Goal: Task Accomplishment & Management: Manage account settings

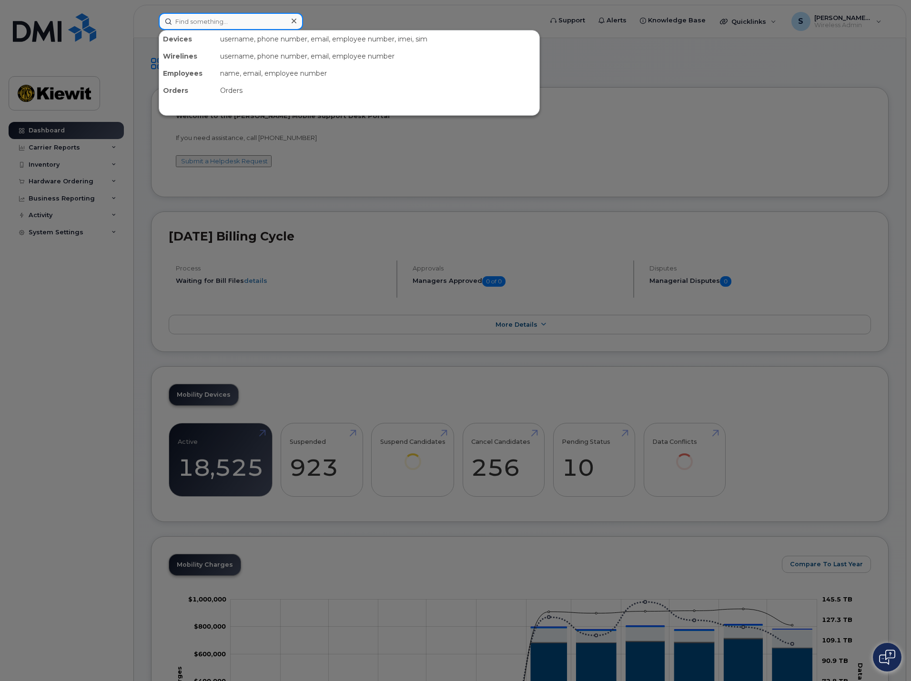
click at [283, 27] on input at bounding box center [231, 21] width 144 height 17
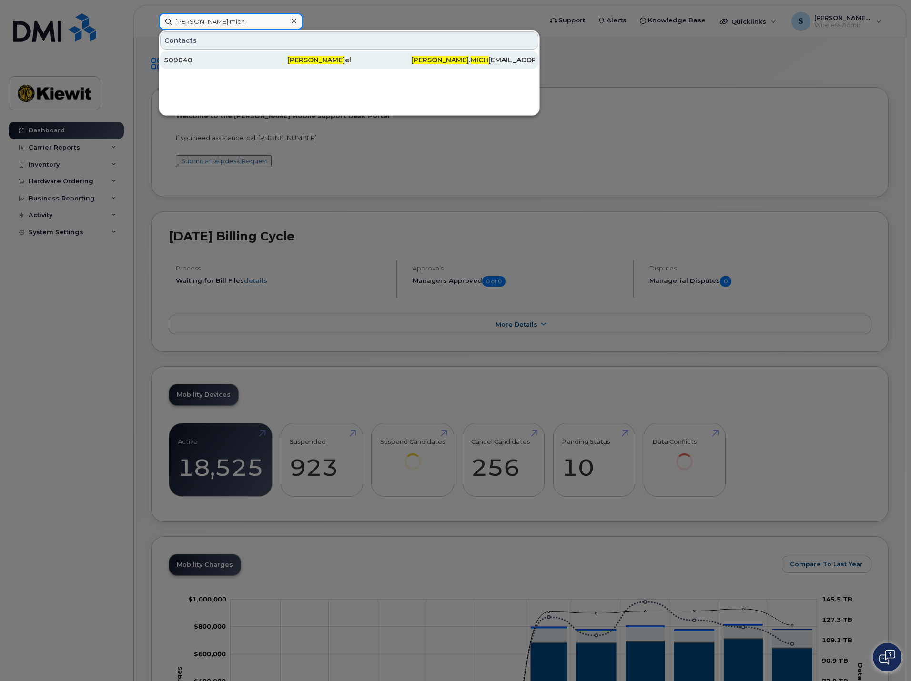
type input "ivette mich"
click at [296, 61] on span "Ivette Mich" at bounding box center [316, 60] width 58 height 9
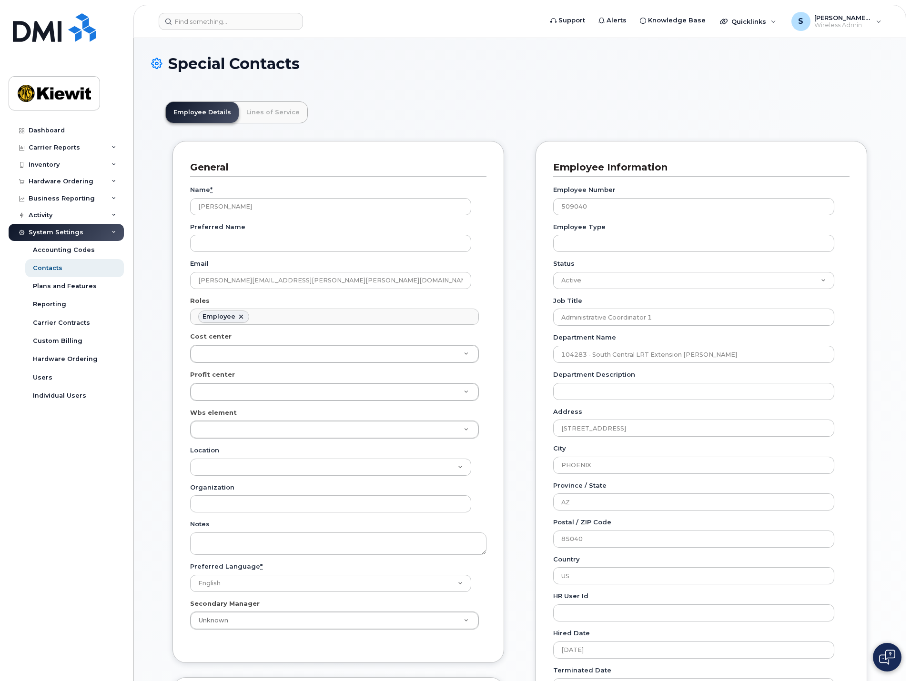
scroll to position [28, 0]
click at [279, 107] on link "Lines of Service" at bounding box center [273, 112] width 69 height 21
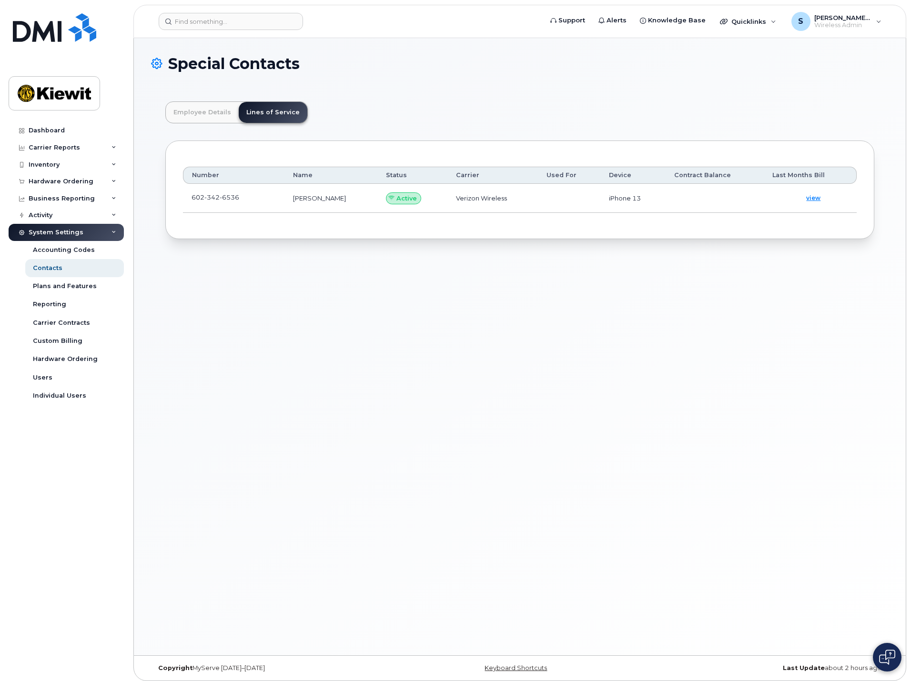
click at [325, 200] on td "[PERSON_NAME]" at bounding box center [330, 198] width 93 height 29
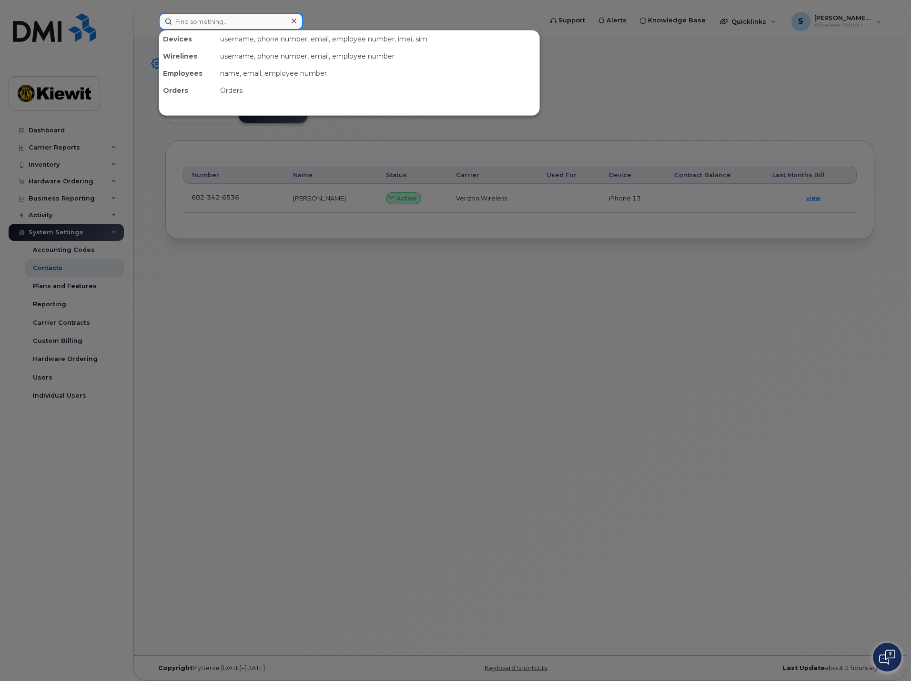
click at [219, 13] on input at bounding box center [231, 21] width 144 height 17
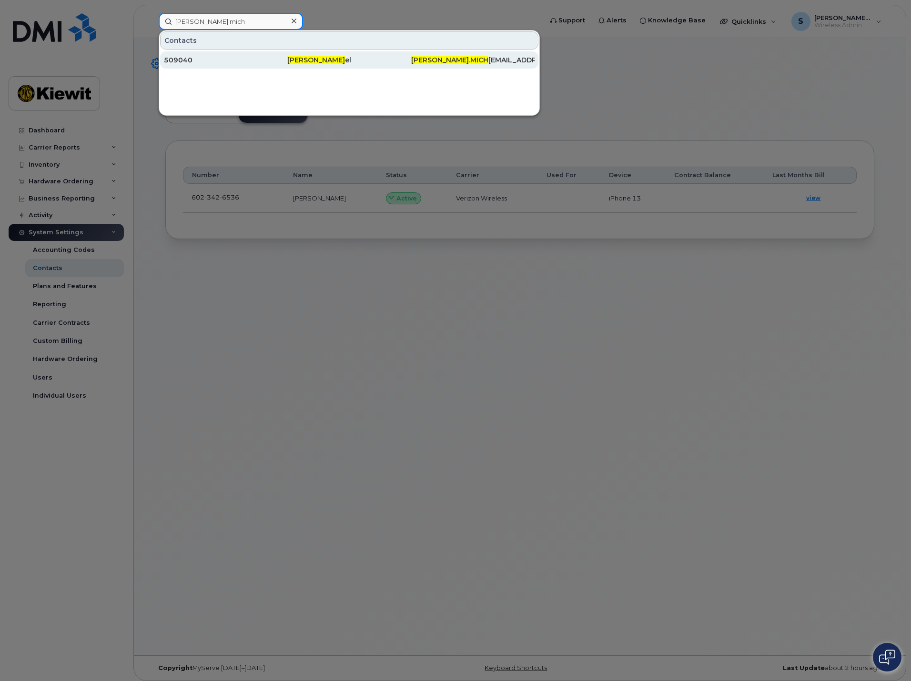
type input "ivette mich"
click at [309, 59] on span "Ivette Mich" at bounding box center [316, 60] width 58 height 9
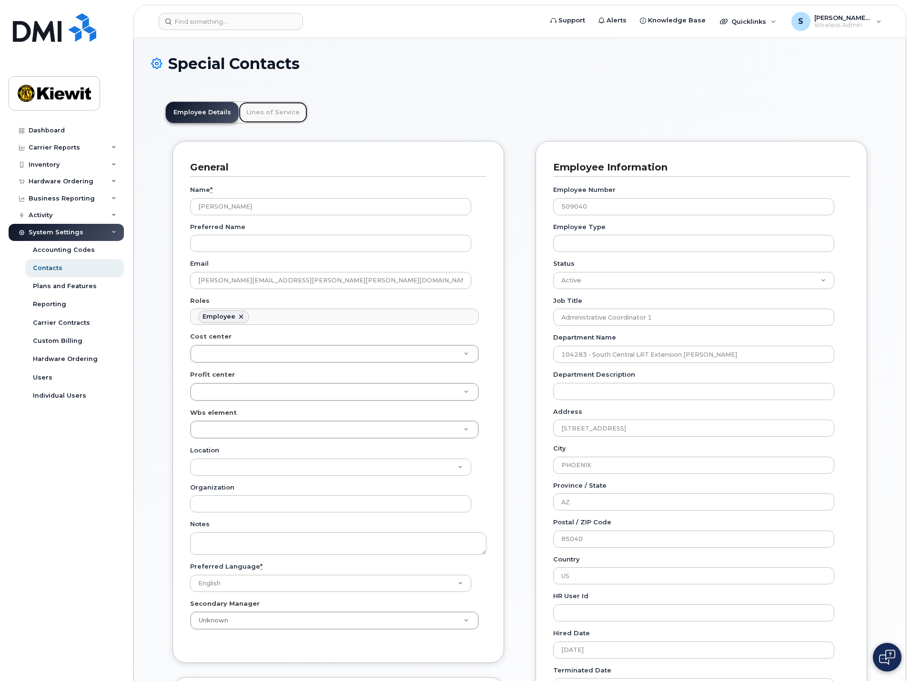
click at [275, 107] on link "Lines of Service" at bounding box center [273, 112] width 69 height 21
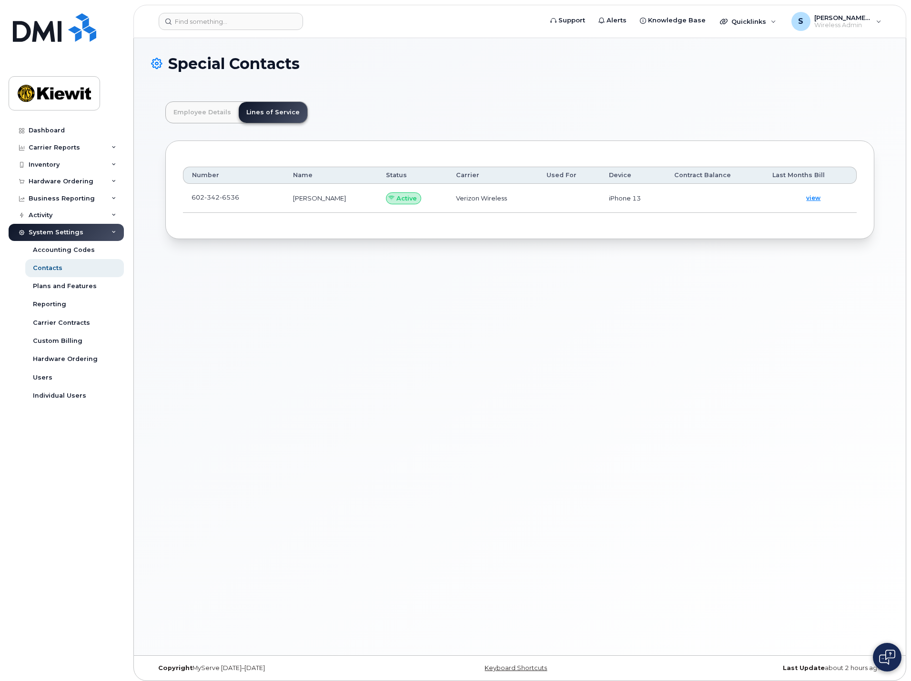
click at [307, 202] on td "[PERSON_NAME]" at bounding box center [330, 198] width 93 height 29
click at [232, 197] on span "6536" at bounding box center [230, 197] width 20 height 8
drag, startPoint x: 404, startPoint y: 195, endPoint x: 492, endPoint y: 195, distance: 88.6
click at [404, 195] on span "Active" at bounding box center [406, 198] width 20 height 9
click at [414, 196] on td "Active" at bounding box center [412, 198] width 70 height 29
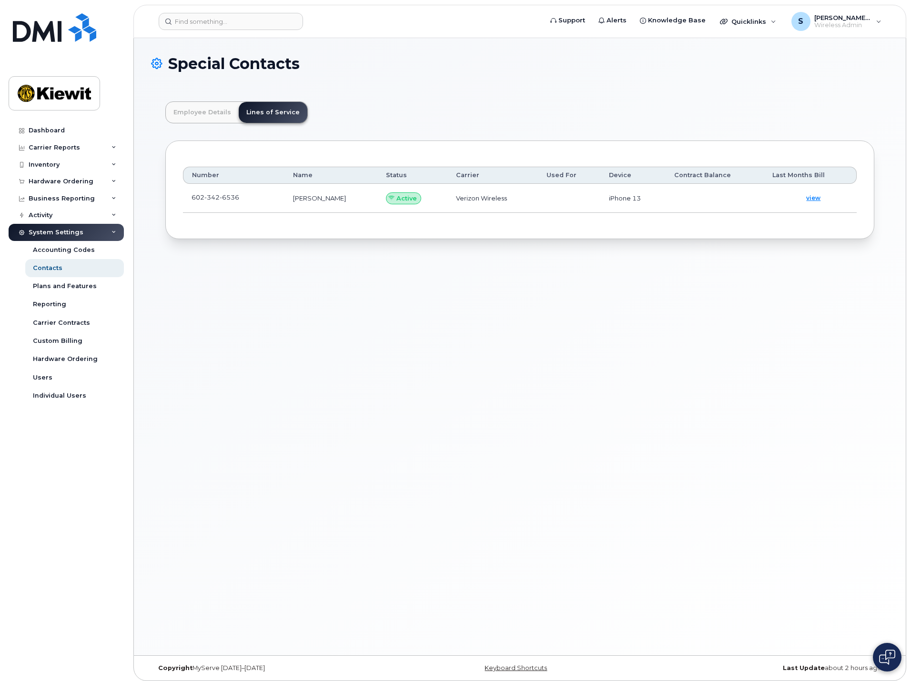
click at [414, 196] on td "Active" at bounding box center [412, 198] width 70 height 29
click at [307, 198] on td "[PERSON_NAME]" at bounding box center [330, 198] width 93 height 29
drag, startPoint x: 254, startPoint y: 197, endPoint x: 191, endPoint y: 197, distance: 62.9
click at [191, 197] on td "602 342 6536" at bounding box center [233, 198] width 101 height 29
copy span "602 342 6536"
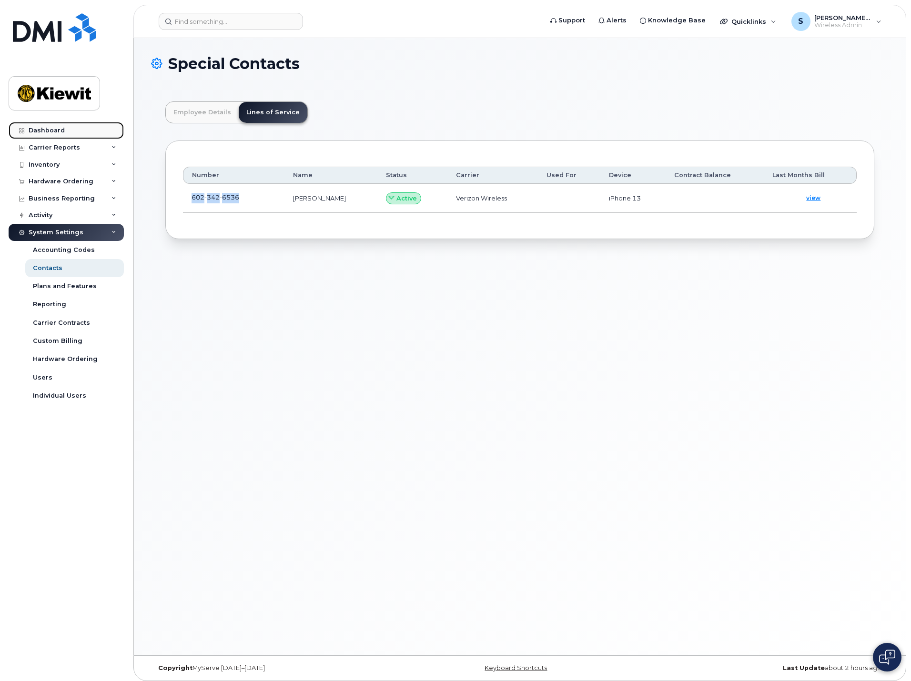
click at [57, 133] on div "Dashboard" at bounding box center [47, 131] width 36 height 8
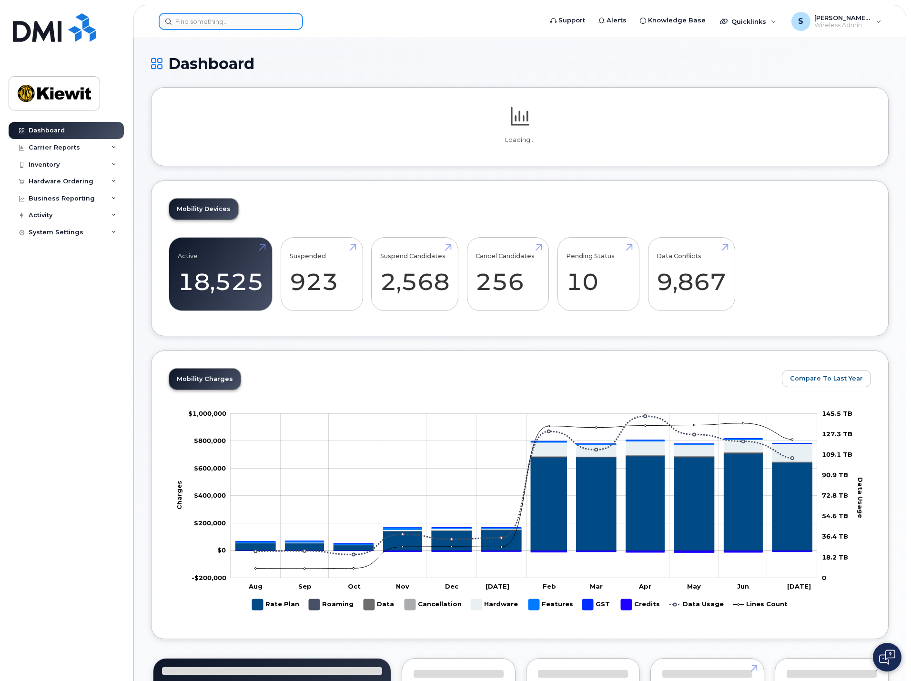
click at [191, 21] on input at bounding box center [231, 21] width 144 height 17
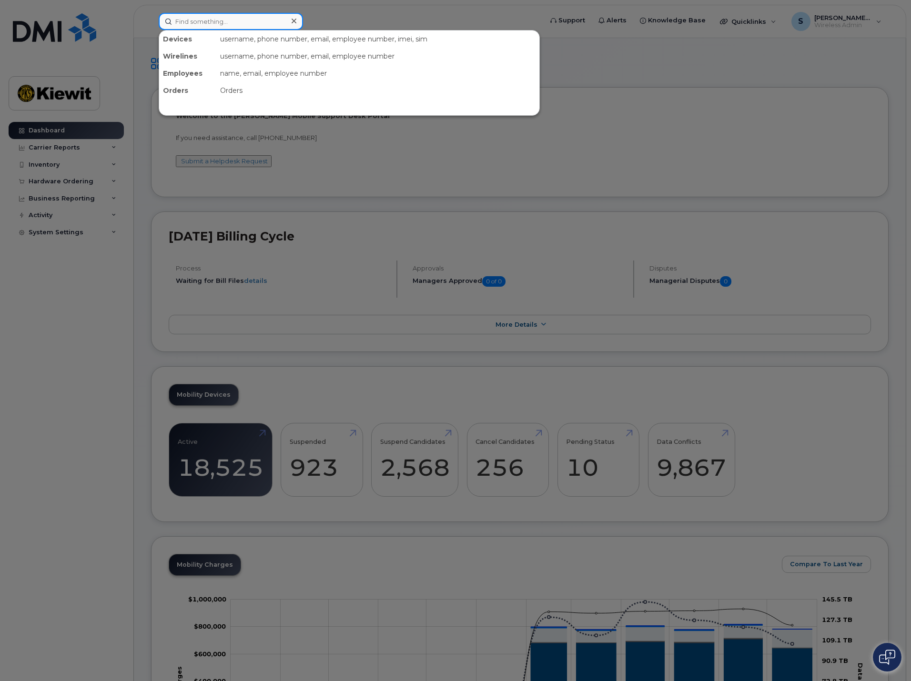
paste input "6023426536"
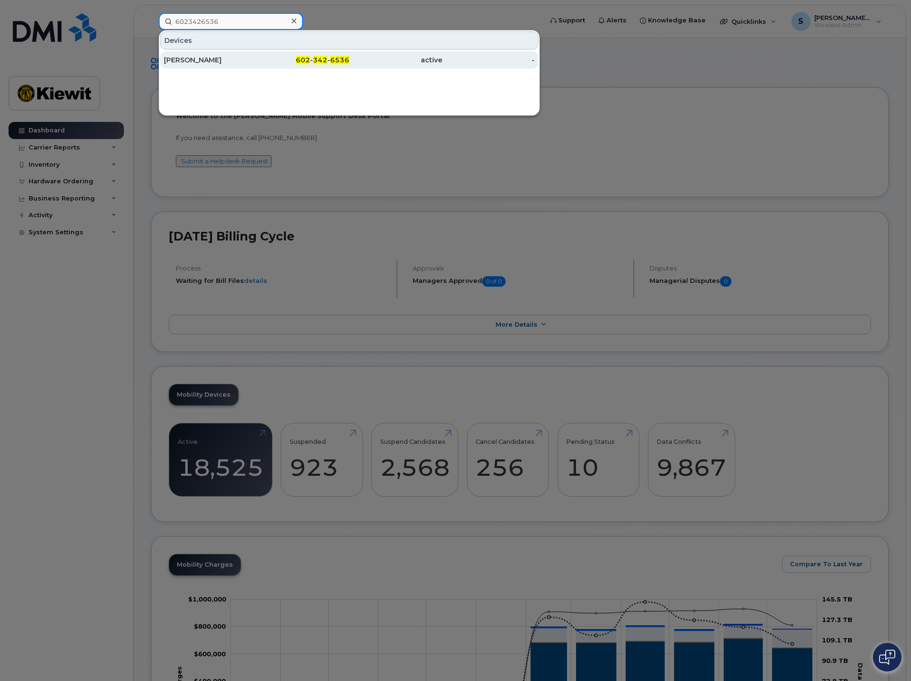
type input "6023426536"
click at [197, 63] on div "[PERSON_NAME]" at bounding box center [210, 60] width 93 height 10
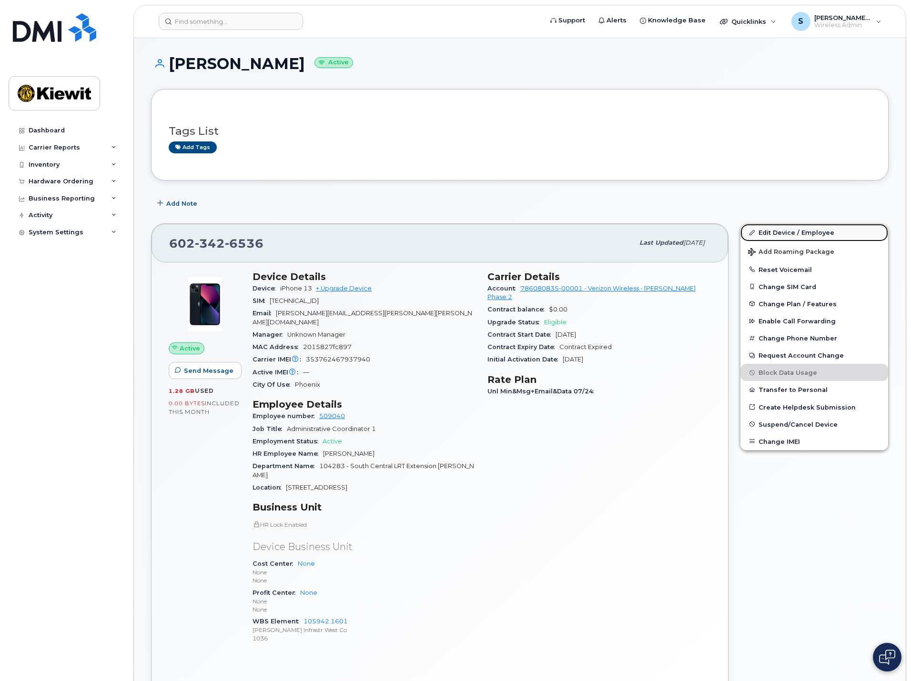
click at [771, 234] on link "Edit Device / Employee" at bounding box center [814, 232] width 148 height 17
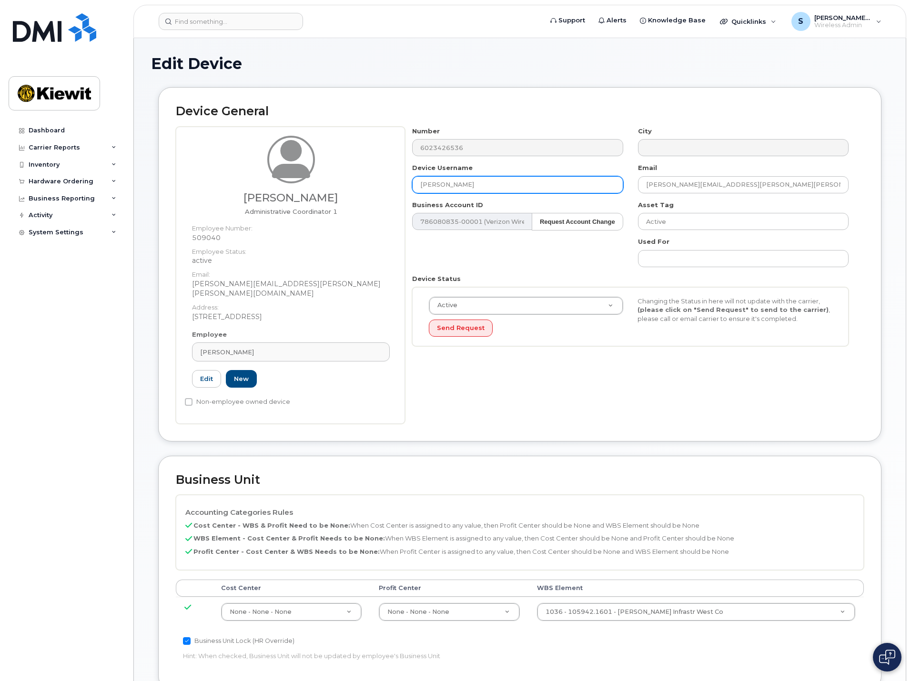
drag, startPoint x: 474, startPoint y: 181, endPoint x: 384, endPoint y: 191, distance: 90.1
click at [384, 191] on div "[PERSON_NAME] Administrative Coordinator 1 Employee Number: 509040 Employee Sta…" at bounding box center [520, 275] width 688 height 297
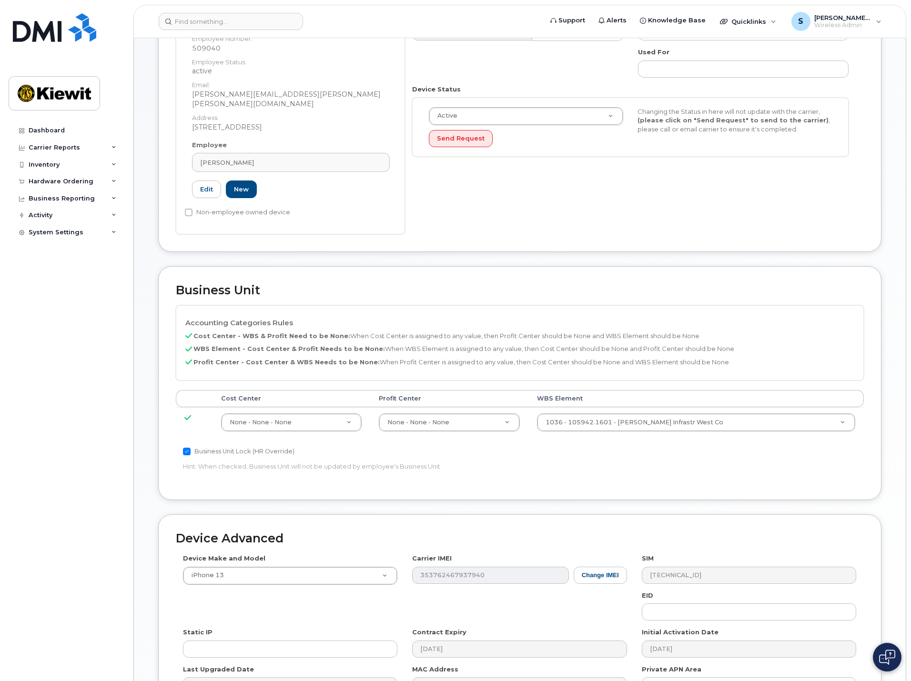
scroll to position [191, 0]
type input "[PERSON_NAME]"
click at [621, 423] on td "1036 - 105942.1601 - [PERSON_NAME] Infrastr West Co 29943617" at bounding box center [695, 421] width 335 height 30
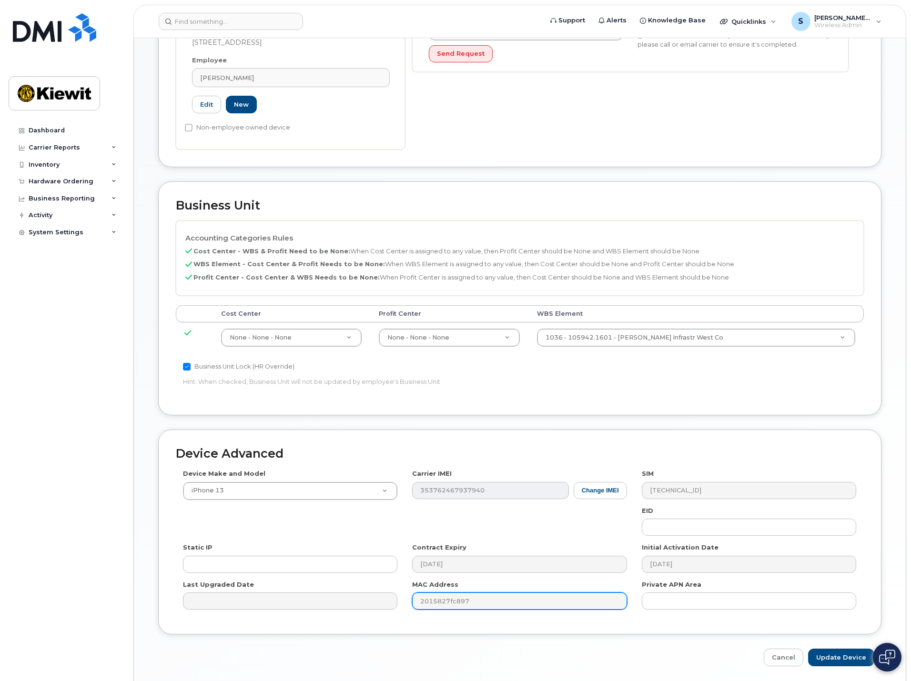
scroll to position [298, 0]
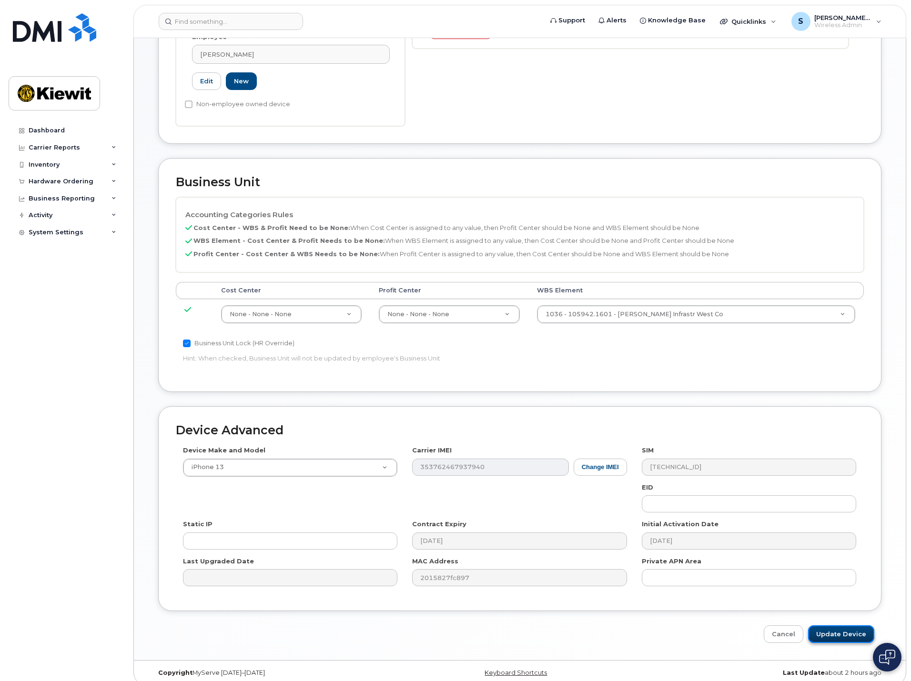
click at [837, 628] on input "Update Device" at bounding box center [841, 635] width 66 height 18
type input "Saving..."
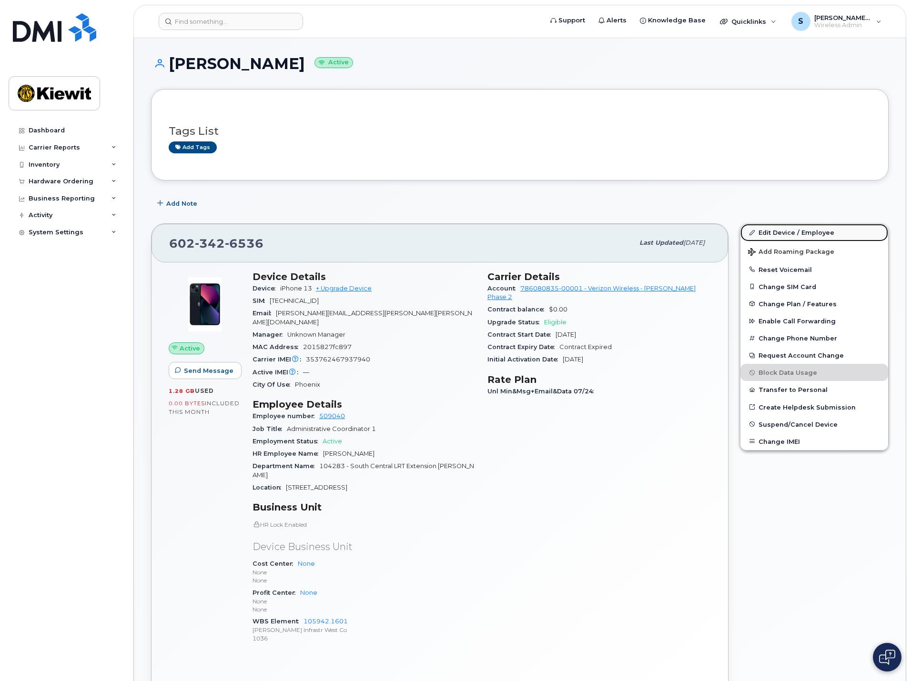
click at [791, 228] on link "Edit Device / Employee" at bounding box center [814, 232] width 148 height 17
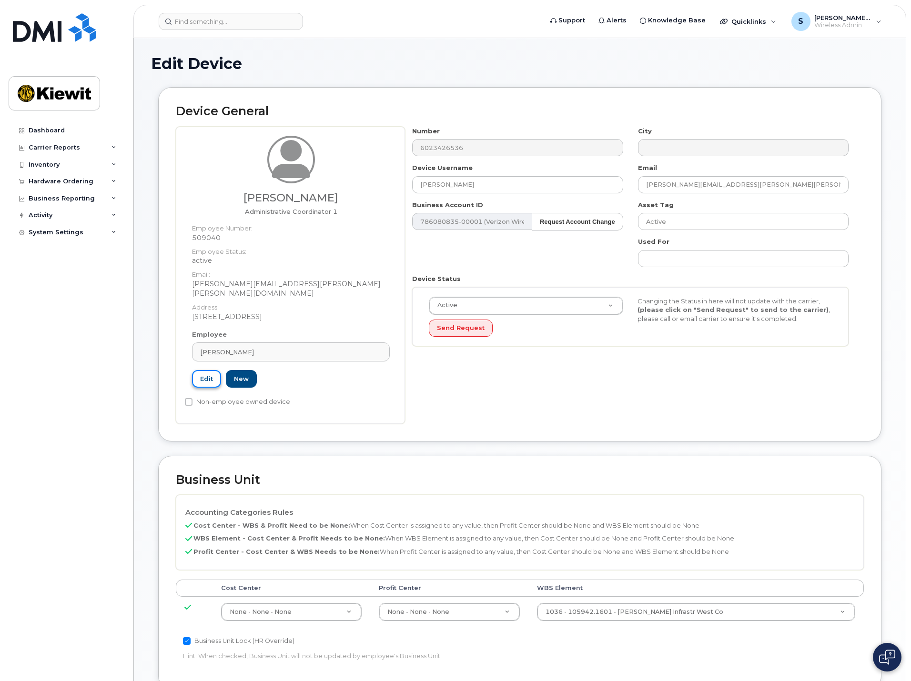
click at [207, 370] on link "Edit" at bounding box center [206, 379] width 29 height 18
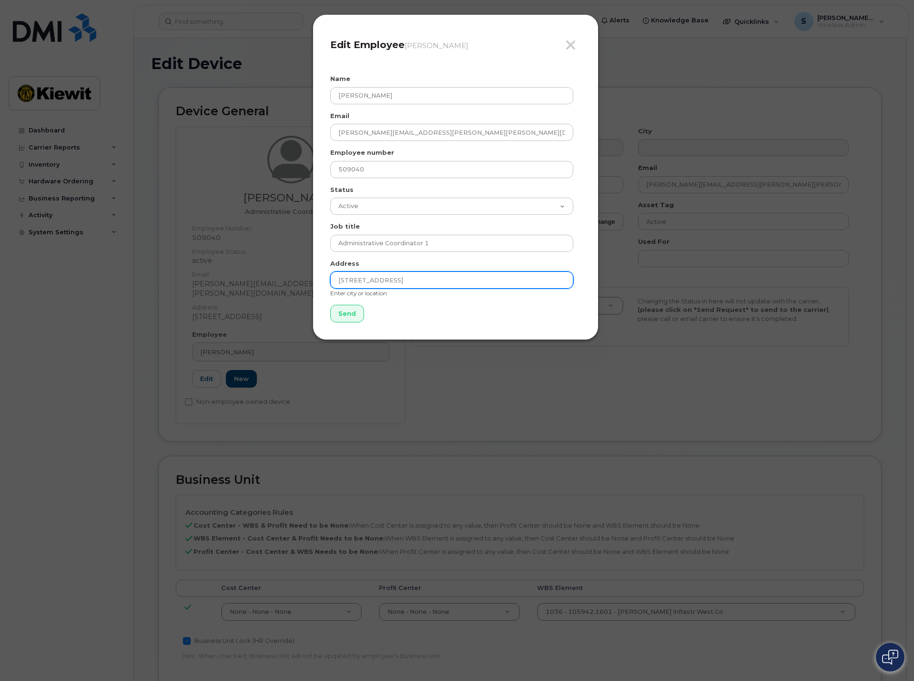
click at [421, 281] on input "[STREET_ADDRESS]" at bounding box center [451, 280] width 243 height 17
click at [571, 47] on icon "button" at bounding box center [570, 45] width 11 height 14
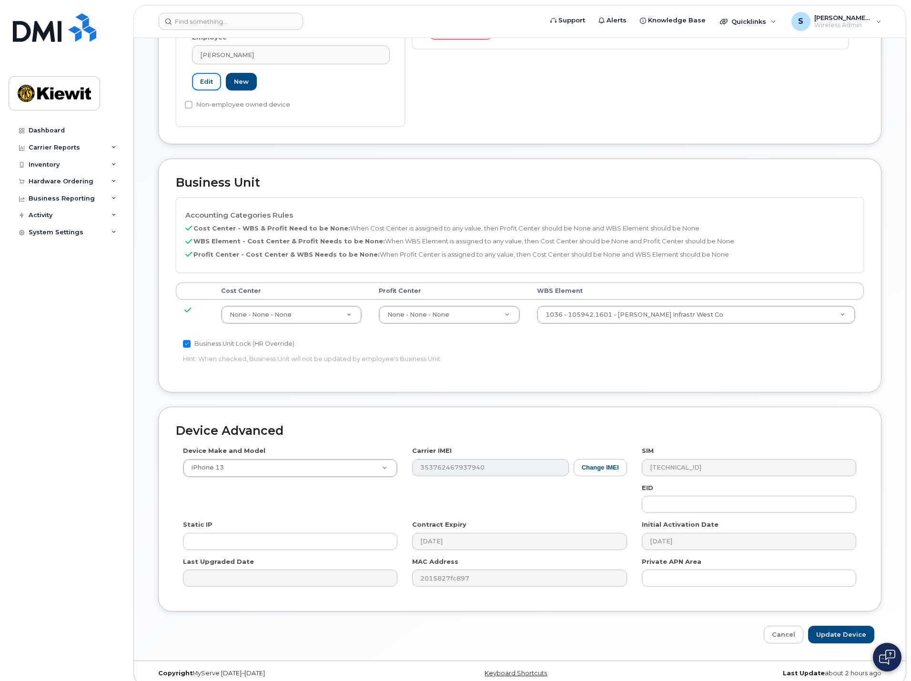
scroll to position [298, 0]
drag, startPoint x: 437, startPoint y: 302, endPoint x: 545, endPoint y: 298, distance: 107.3
click at [783, 626] on link "Cancel" at bounding box center [784, 635] width 40 height 18
